Goal: Task Accomplishment & Management: Manage account settings

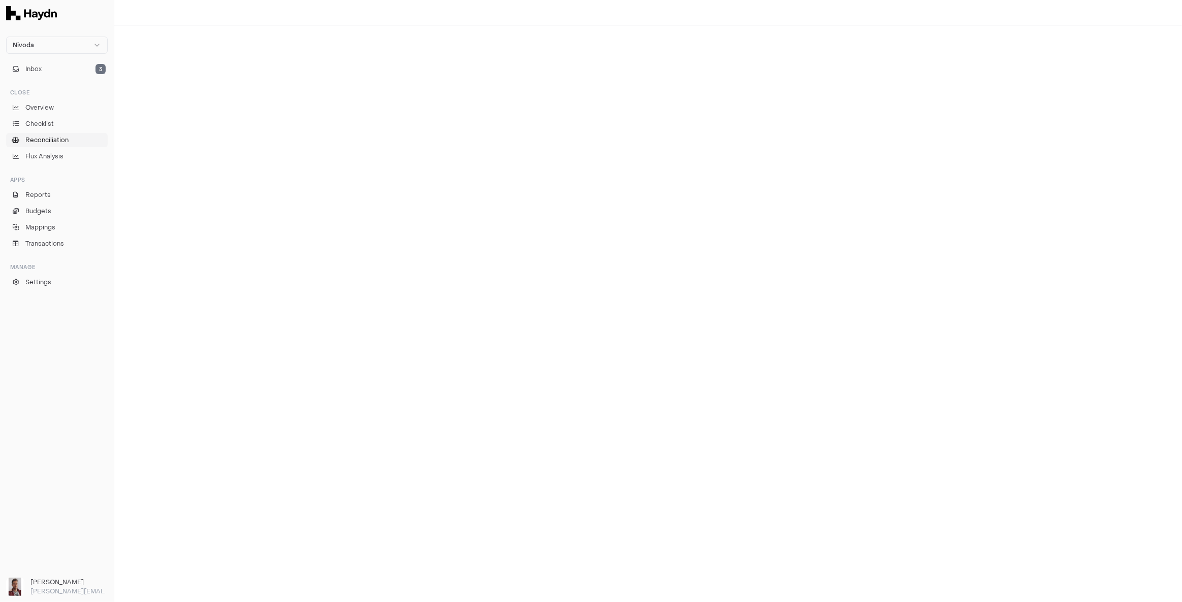
click at [64, 139] on span "Reconciliation" at bounding box center [46, 140] width 43 height 9
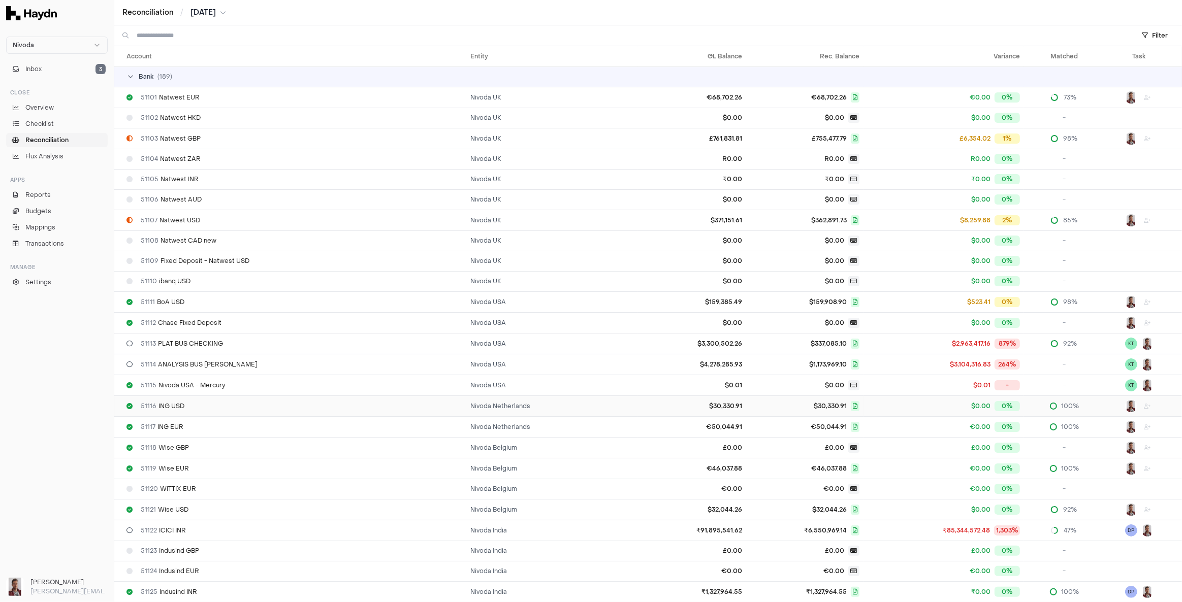
click at [383, 405] on div "51116 ING USD" at bounding box center [294, 406] width 336 height 8
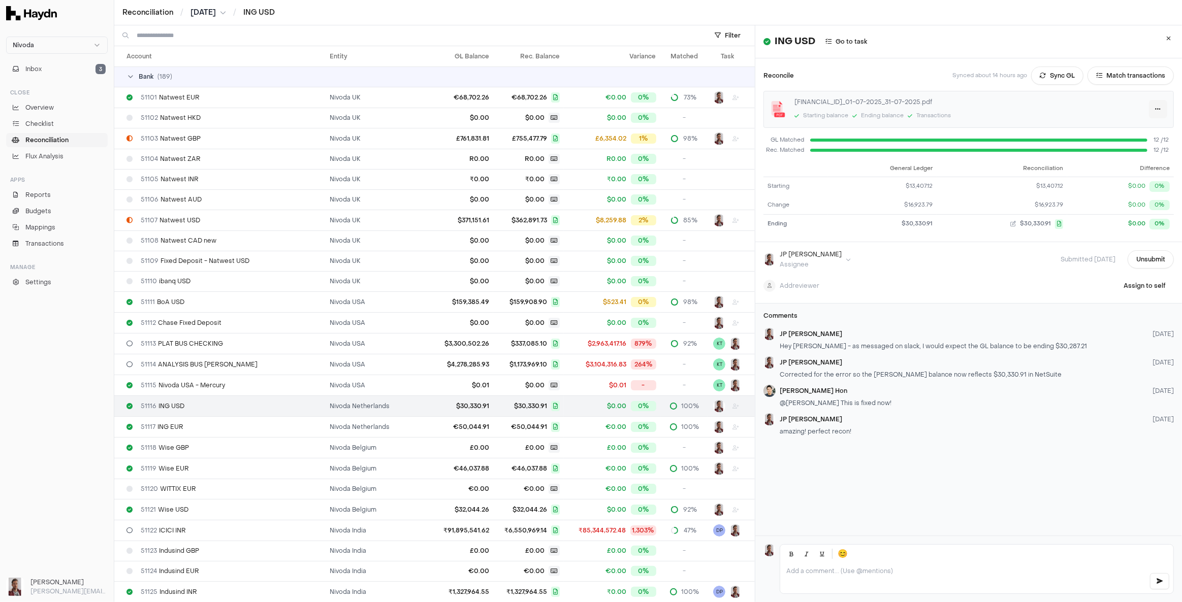
click at [1143, 108] on html "Nivoda Inbox 3 Close Overview Checklist Reconciliation Flux Analysis Apps Repor…" at bounding box center [591, 301] width 1182 height 602
click at [1116, 128] on link "Download" at bounding box center [1121, 129] width 60 height 14
click at [1142, 108] on html "Nivoda Inbox 3 Close Overview Checklist Reconciliation Flux Analysis Apps Repor…" at bounding box center [591, 301] width 1182 height 602
click at [1128, 158] on div "Delete" at bounding box center [1121, 158] width 60 height 14
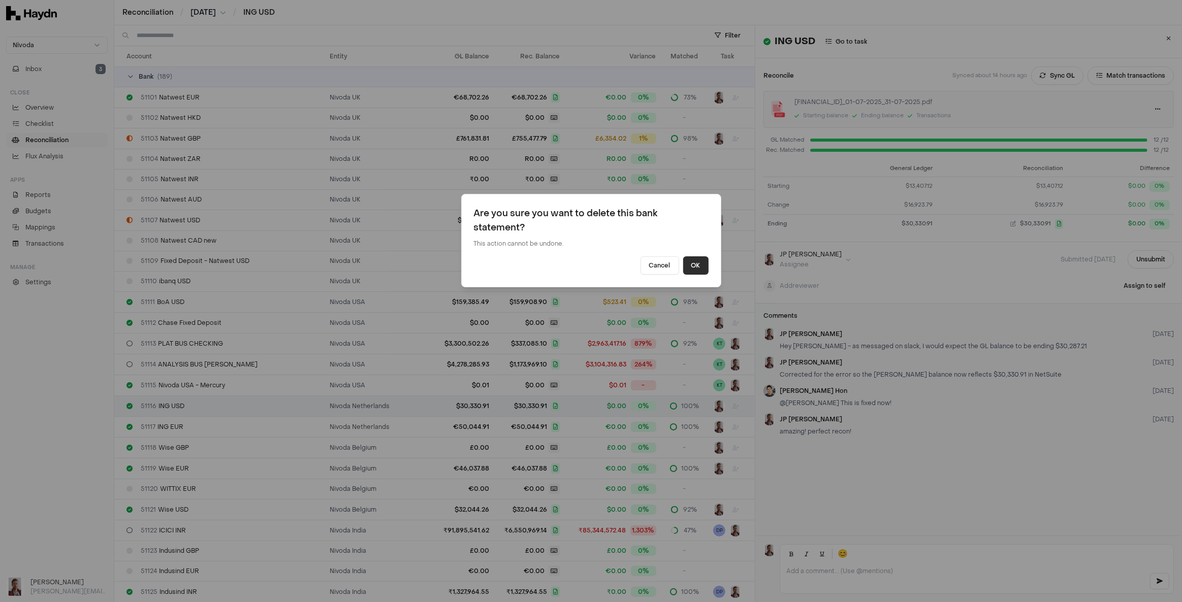
click at [694, 264] on button "OK" at bounding box center [695, 266] width 25 height 18
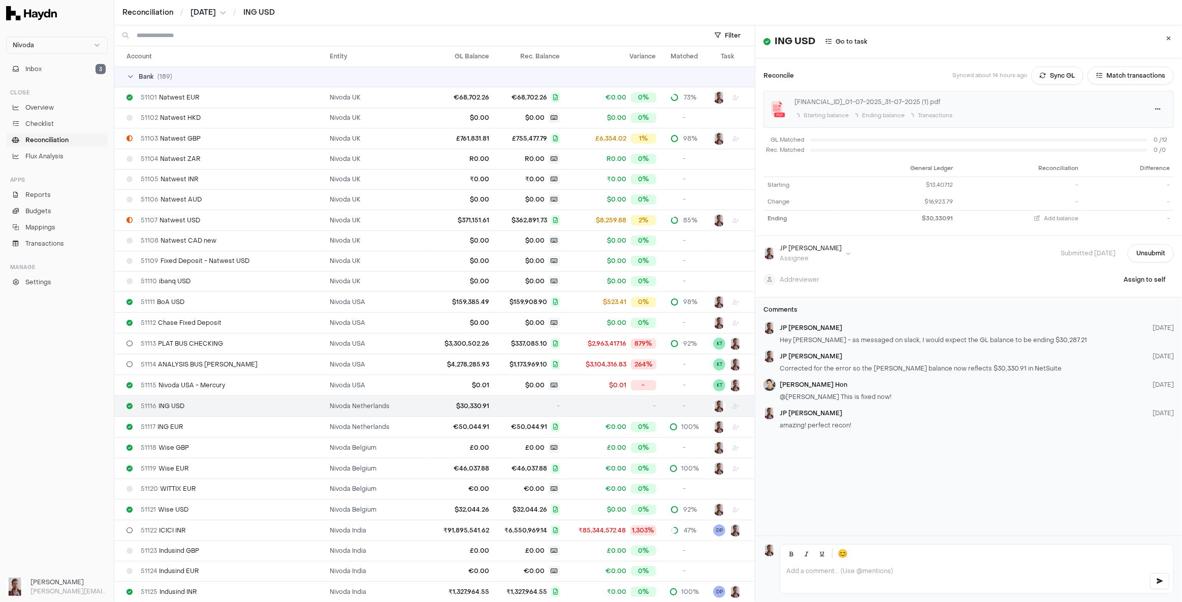
click at [942, 14] on div "Reconciliation / [DATE] / ING USD" at bounding box center [648, 13] width 1052 height 10
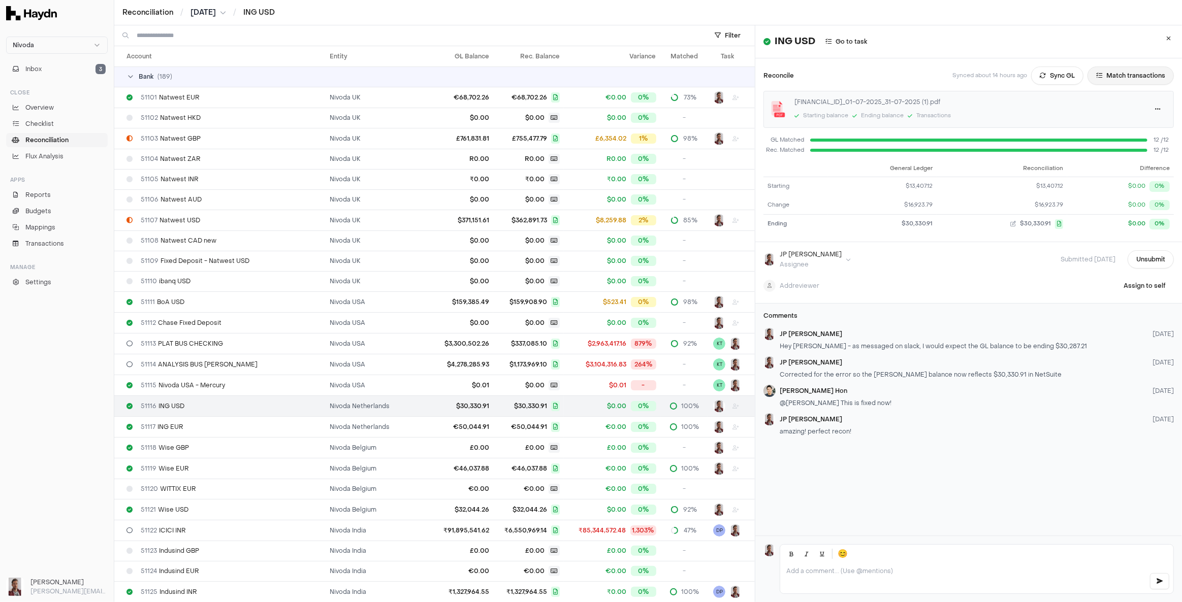
click at [1122, 79] on button "Match transactions" at bounding box center [1131, 76] width 86 height 18
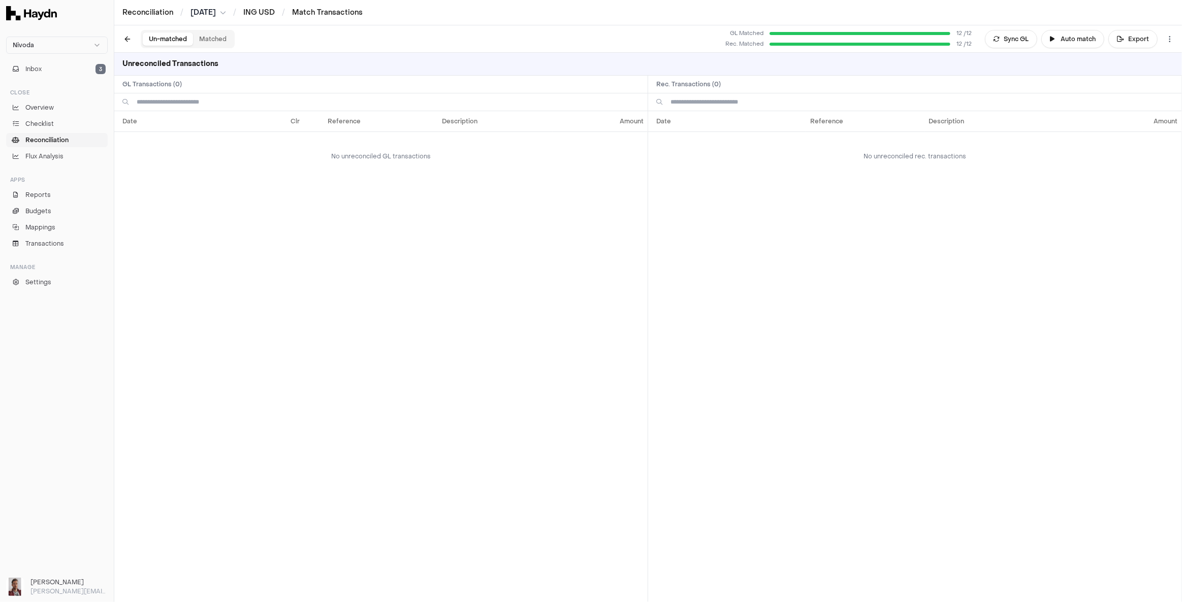
click at [211, 43] on button "Matched" at bounding box center [213, 39] width 40 height 13
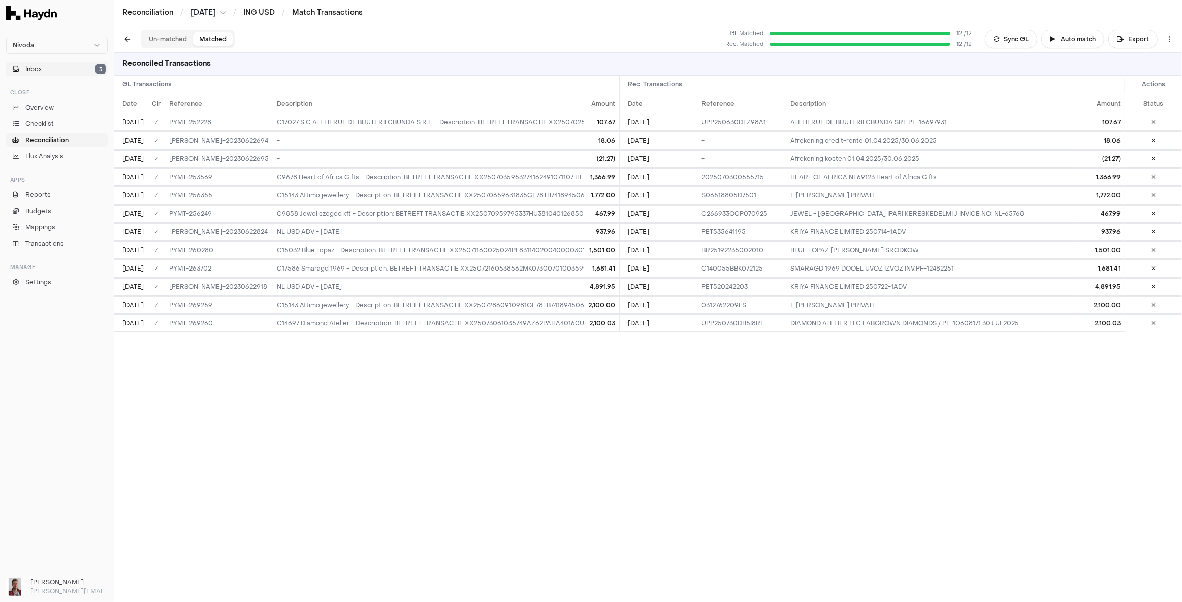
click at [43, 69] on button "Inbox 3" at bounding box center [57, 69] width 102 height 14
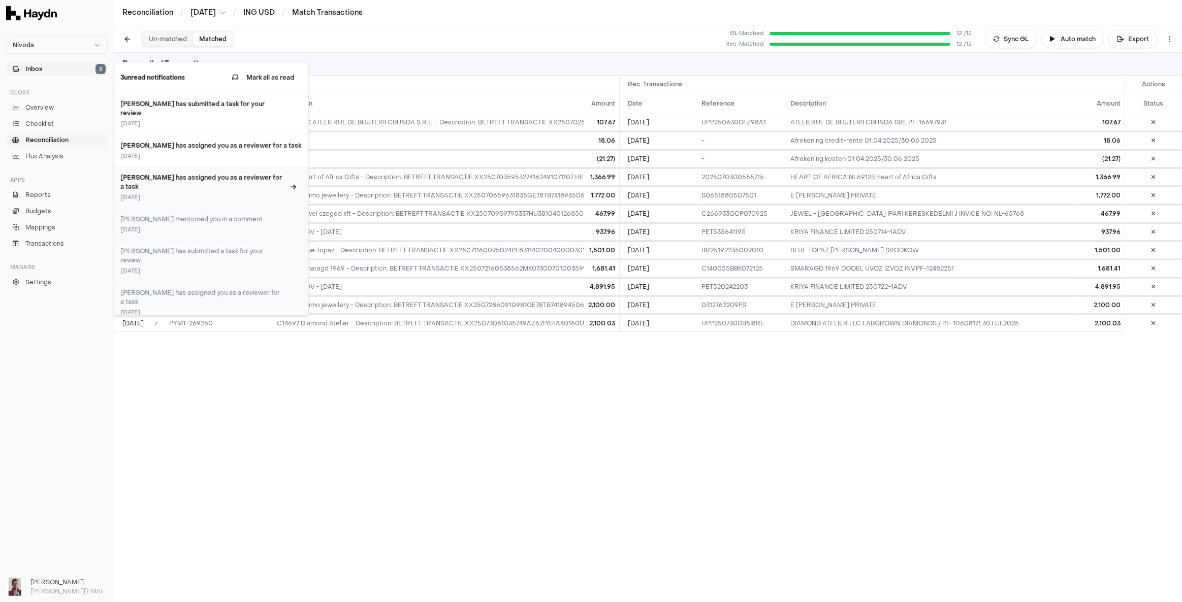
click at [188, 173] on h3 "[PERSON_NAME] has assigned you as a reviewer for a task" at bounding box center [202, 182] width 164 height 18
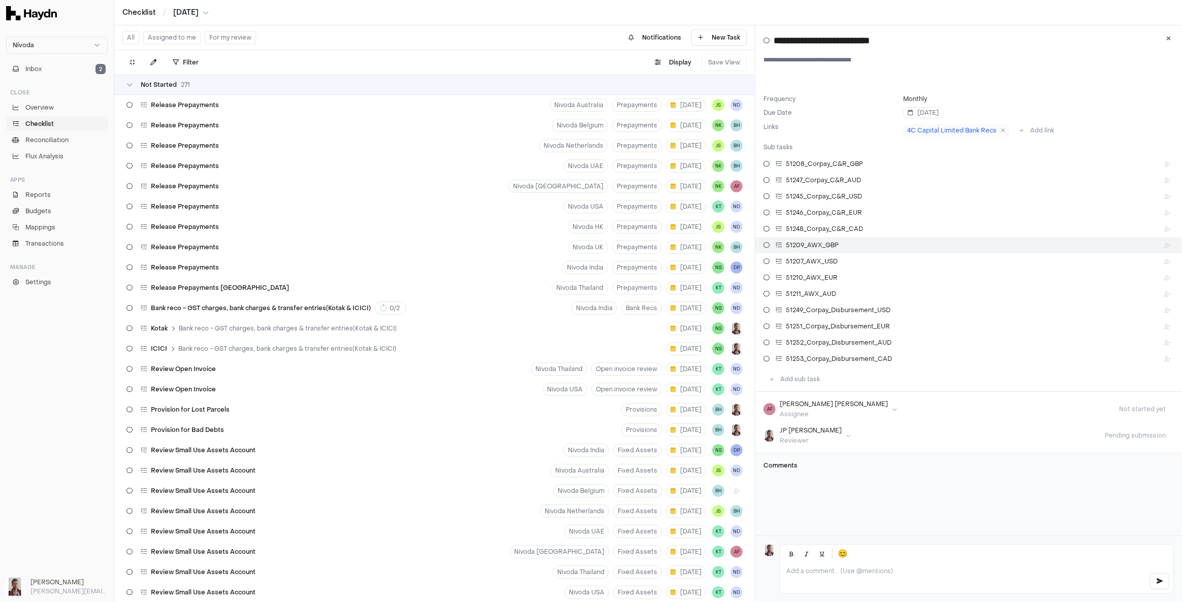
scroll to position [2875, 0]
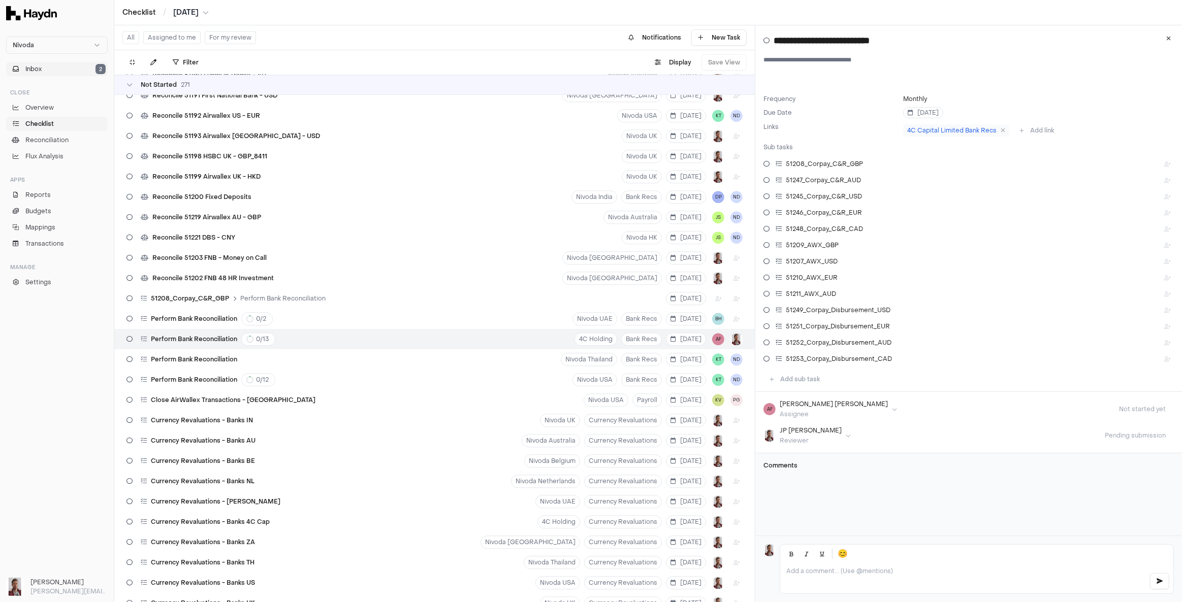
click at [44, 71] on button "Inbox 2" at bounding box center [57, 69] width 102 height 14
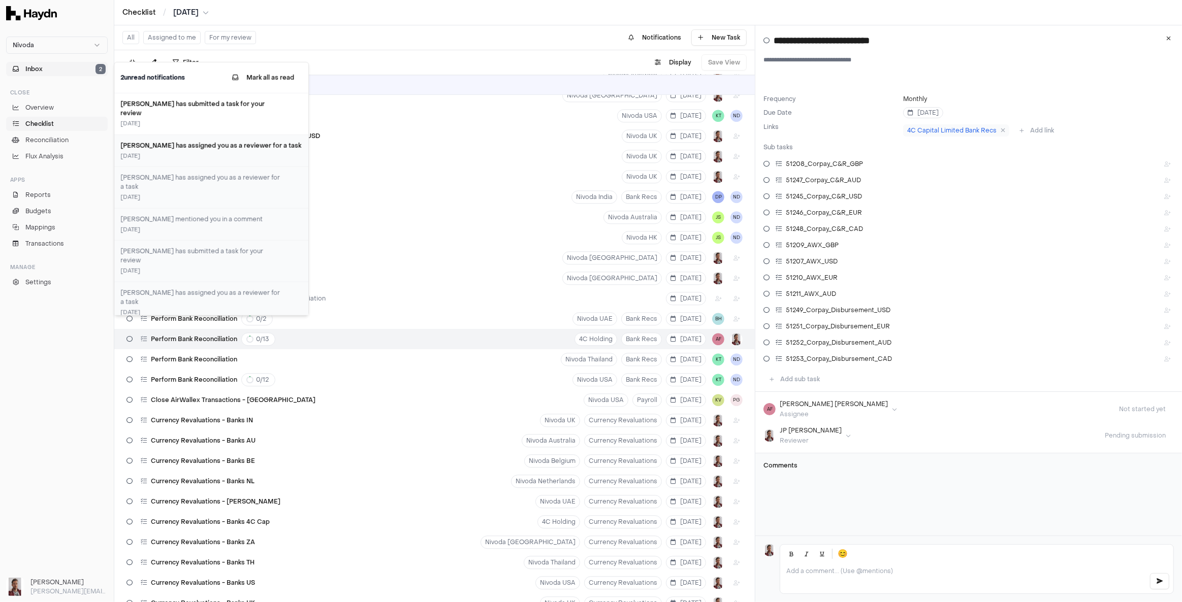
click at [203, 141] on h3 "[PERSON_NAME] has assigned you as a reviewer for a task" at bounding box center [211, 145] width 182 height 9
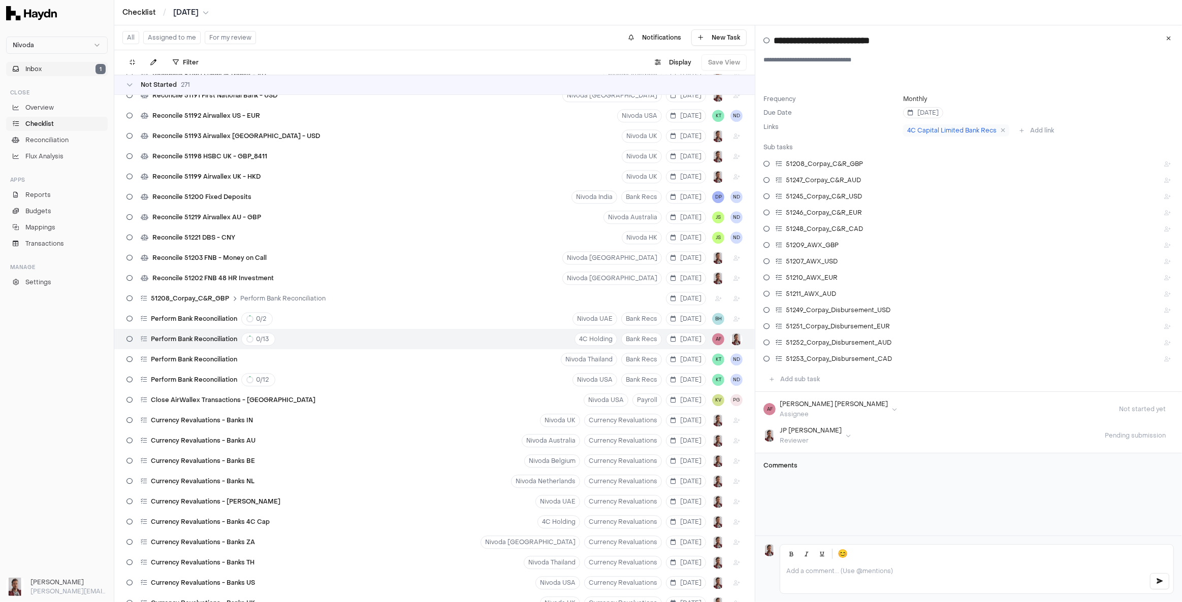
click at [60, 69] on button "Inbox 1" at bounding box center [57, 69] width 102 height 14
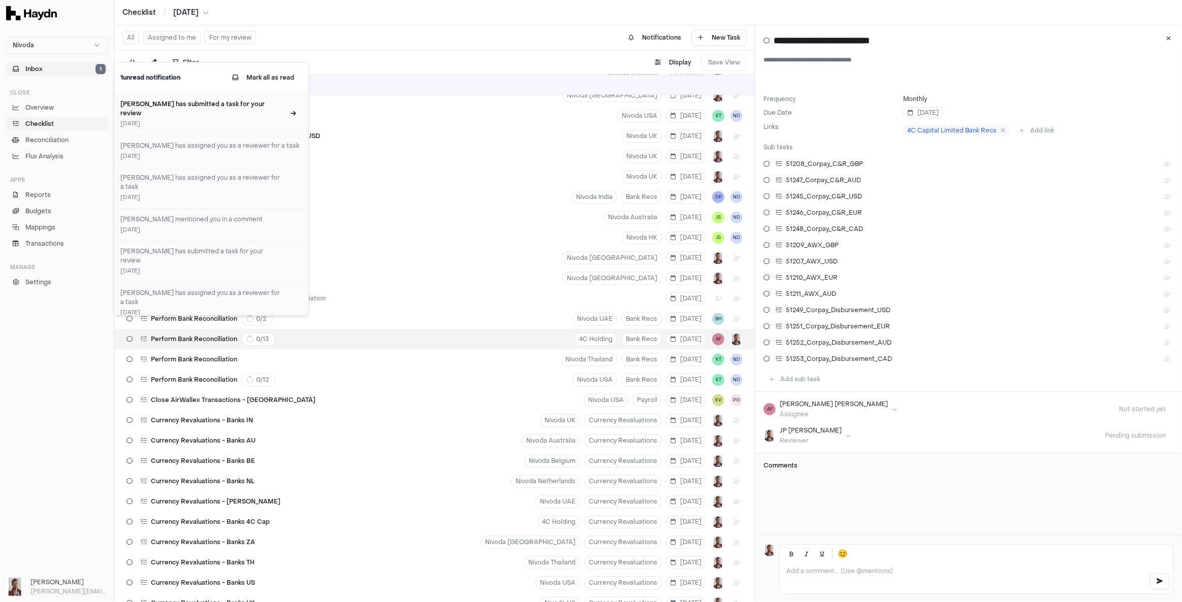
click at [204, 105] on h3 "[PERSON_NAME] has submitted a task for your review" at bounding box center [202, 109] width 164 height 18
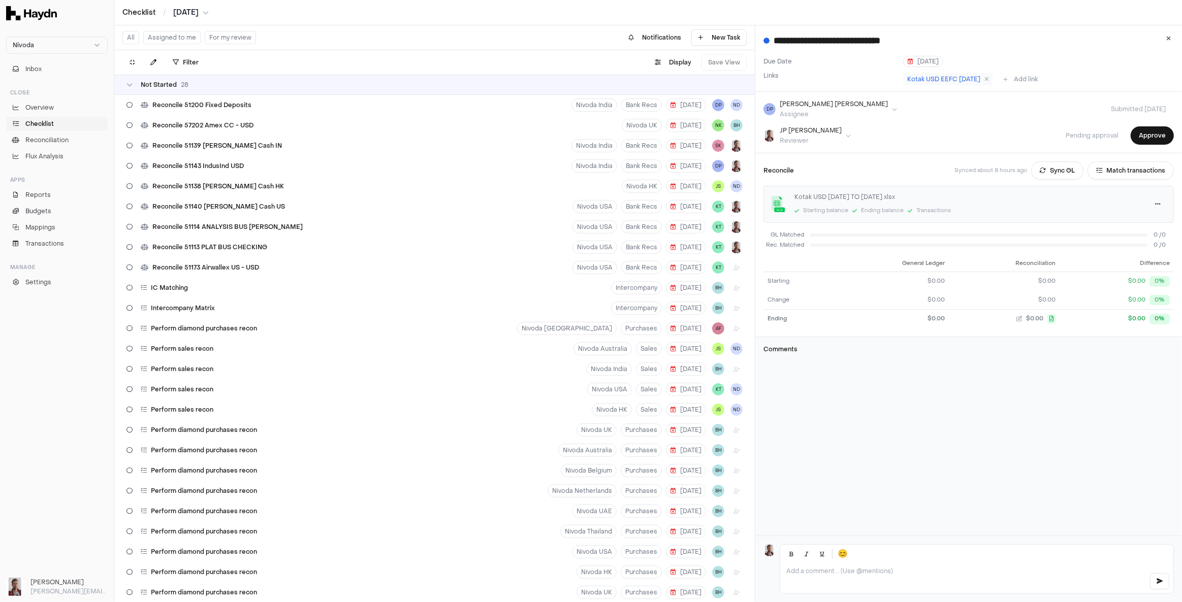
scroll to position [640, 0]
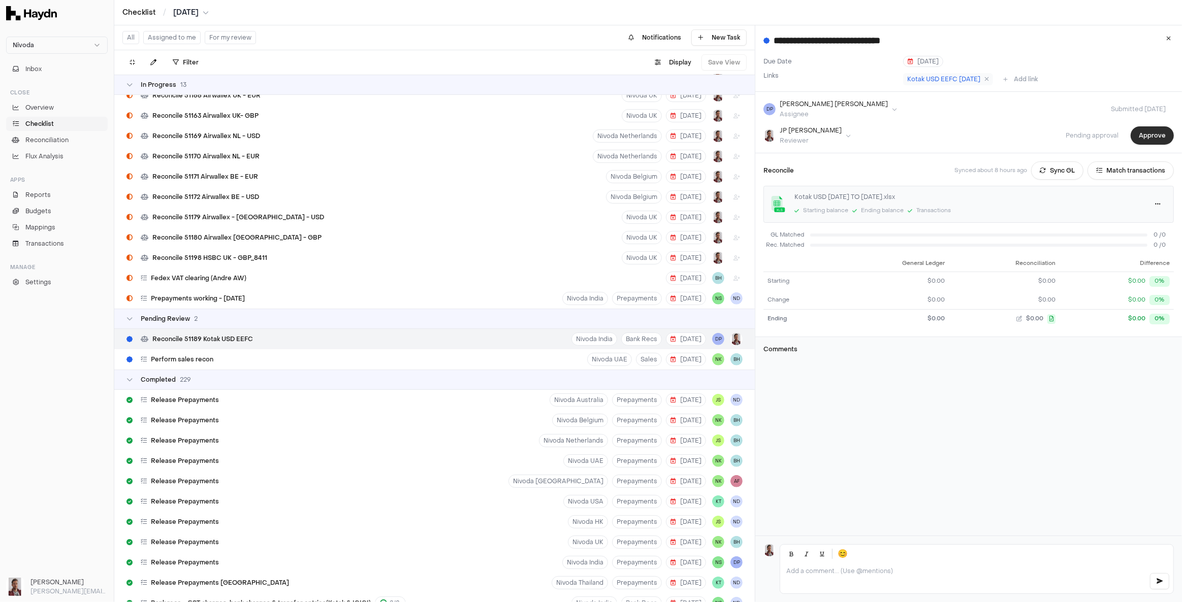
click at [1150, 132] on button "Approve" at bounding box center [1152, 135] width 43 height 18
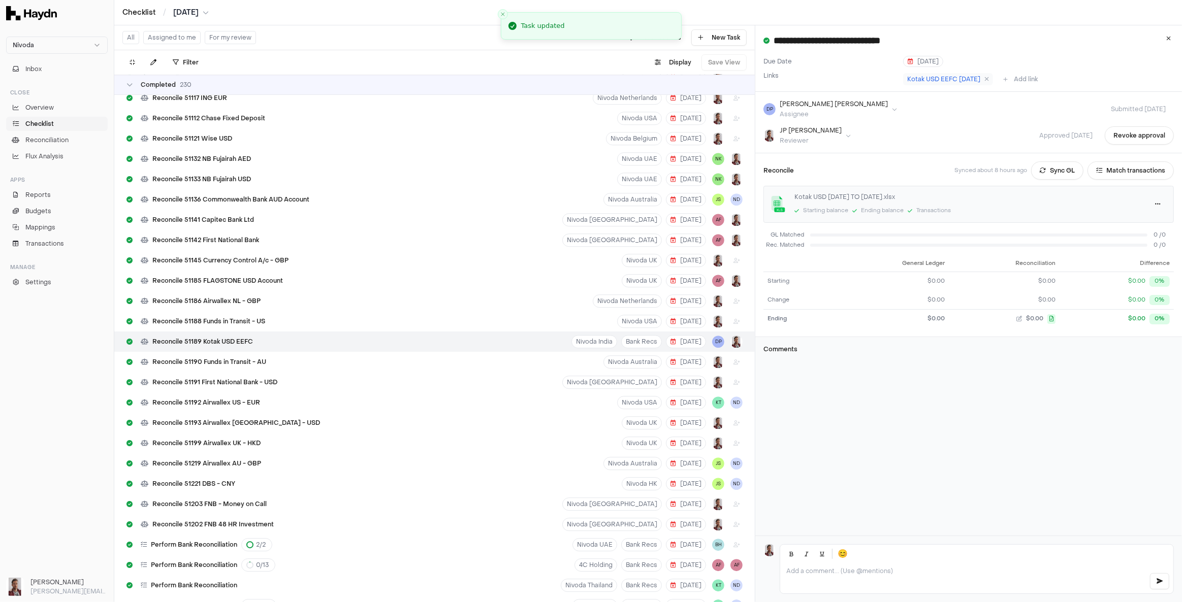
scroll to position [3281, 0]
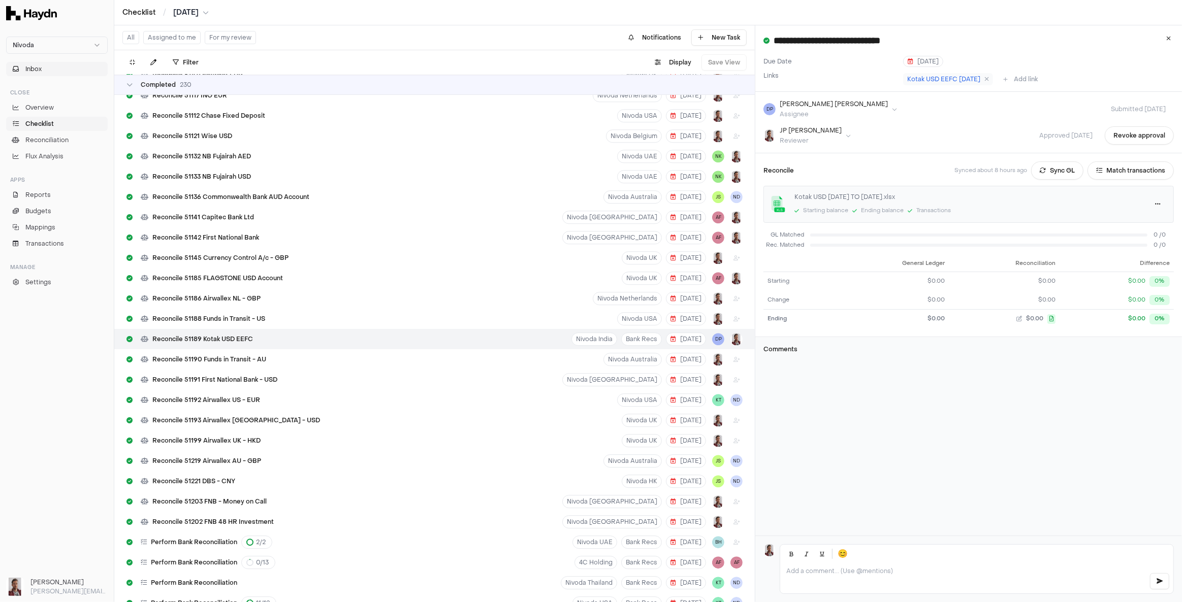
click at [48, 70] on button "Inbox" at bounding box center [57, 69] width 102 height 14
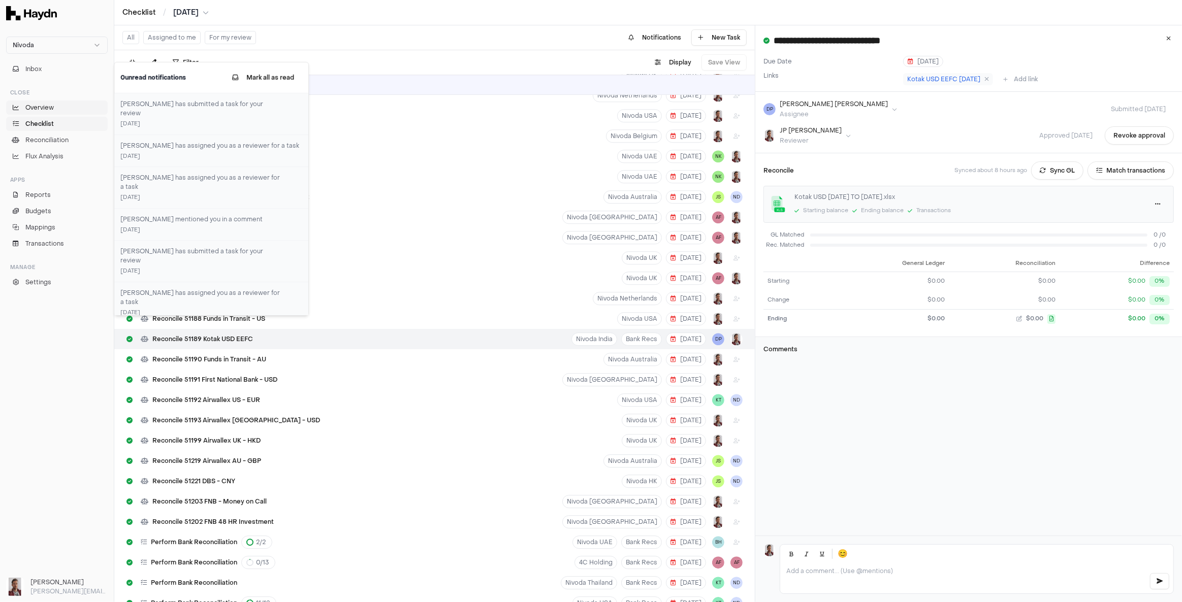
click at [51, 109] on span "Overview" at bounding box center [39, 107] width 28 height 9
